Goal: Find specific page/section: Find specific page/section

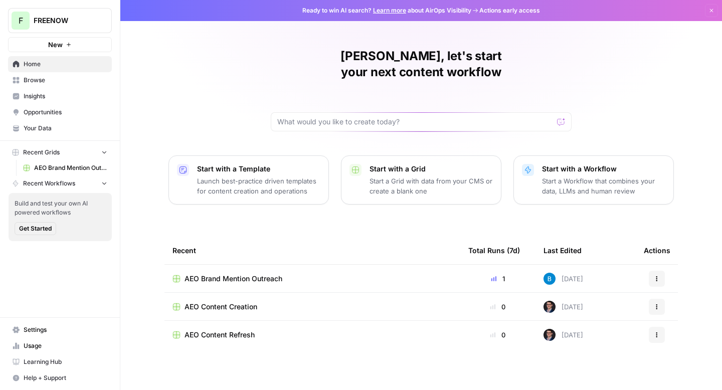
click at [69, 101] on link "Insights" at bounding box center [60, 96] width 104 height 16
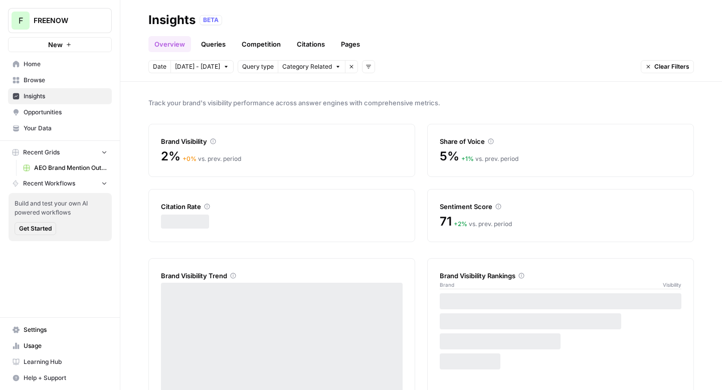
click at [323, 42] on link "Citations" at bounding box center [311, 44] width 40 height 16
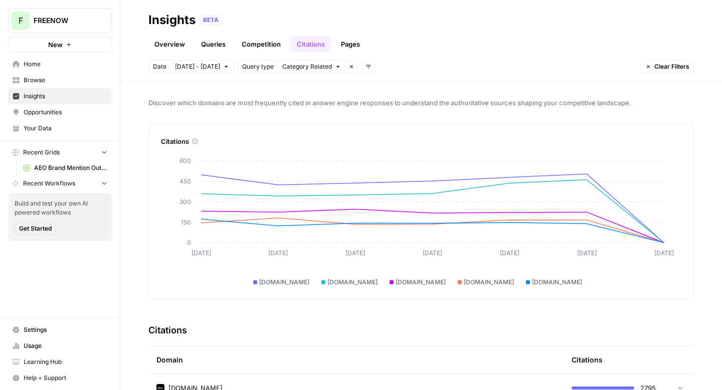
click at [345, 49] on link "Pages" at bounding box center [350, 44] width 31 height 16
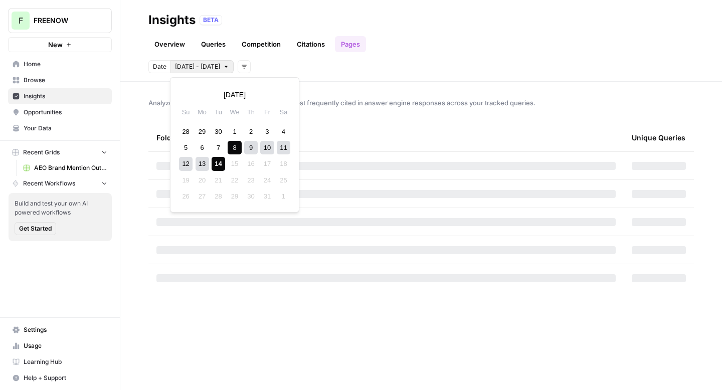
click at [205, 68] on span "[DATE] - [DATE]" at bounding box center [197, 66] width 45 height 9
click at [188, 97] on icon "button" at bounding box center [187, 94] width 7 height 7
click at [204, 132] on div "1" at bounding box center [203, 132] width 14 height 14
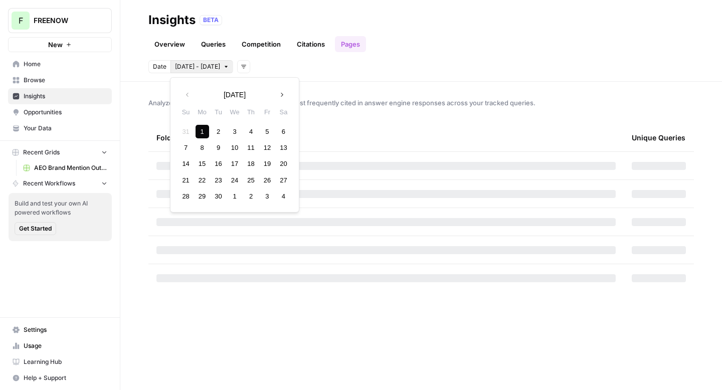
click at [277, 96] on button "Next month" at bounding box center [282, 95] width 18 height 18
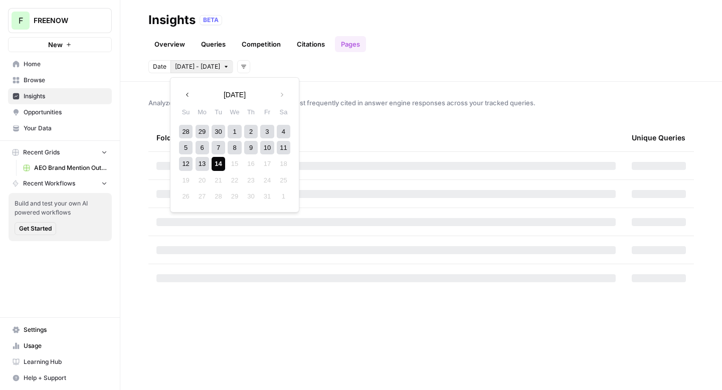
click at [218, 165] on div "14" at bounding box center [219, 164] width 14 height 14
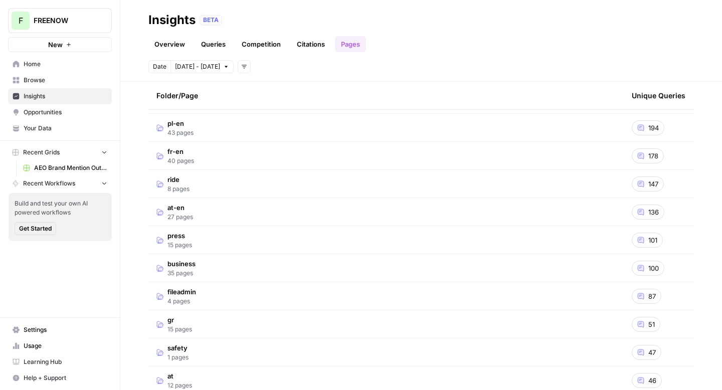
scroll to position [279, 0]
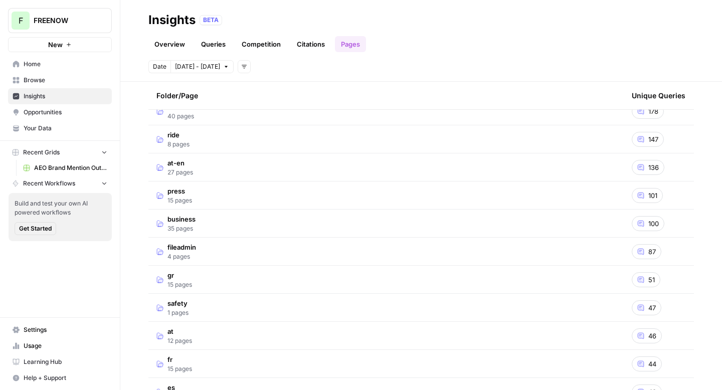
click at [243, 227] on td "business 35 pages" at bounding box center [385, 224] width 475 height 28
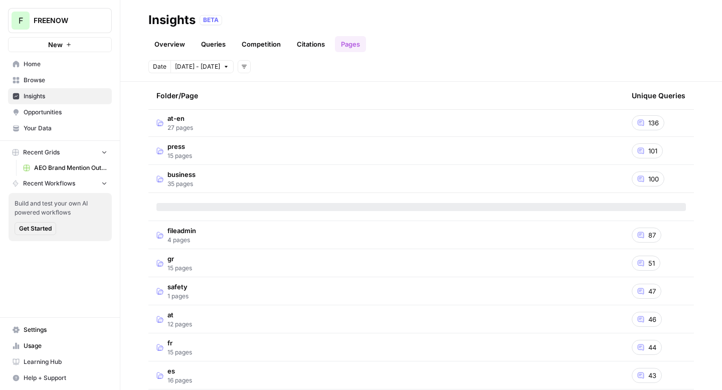
scroll to position [382, 0]
